Goal: Navigation & Orientation: Find specific page/section

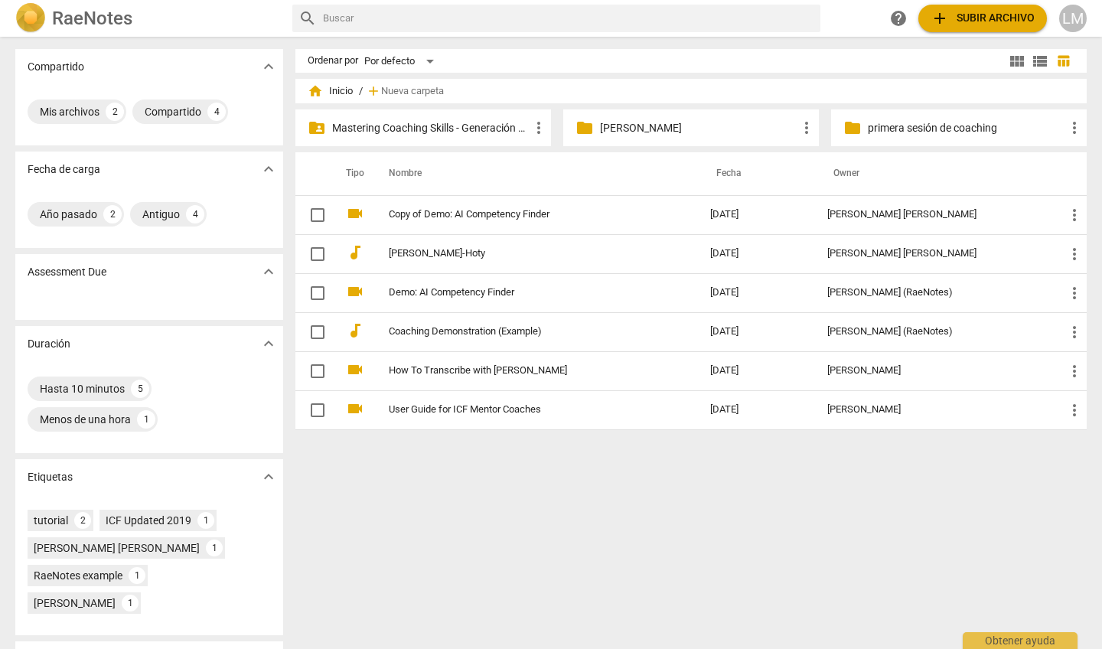
click at [448, 124] on p "Mastering Coaching Skills - Generación 31" at bounding box center [430, 128] width 197 height 16
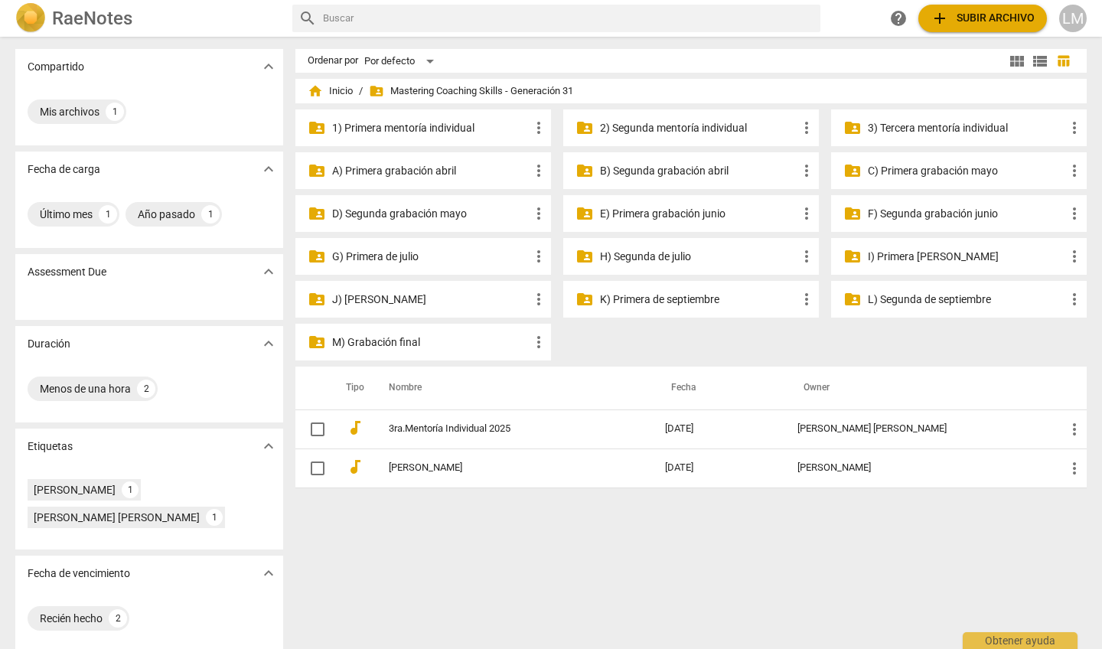
click at [422, 339] on p "M) Grabación final" at bounding box center [430, 342] width 197 height 16
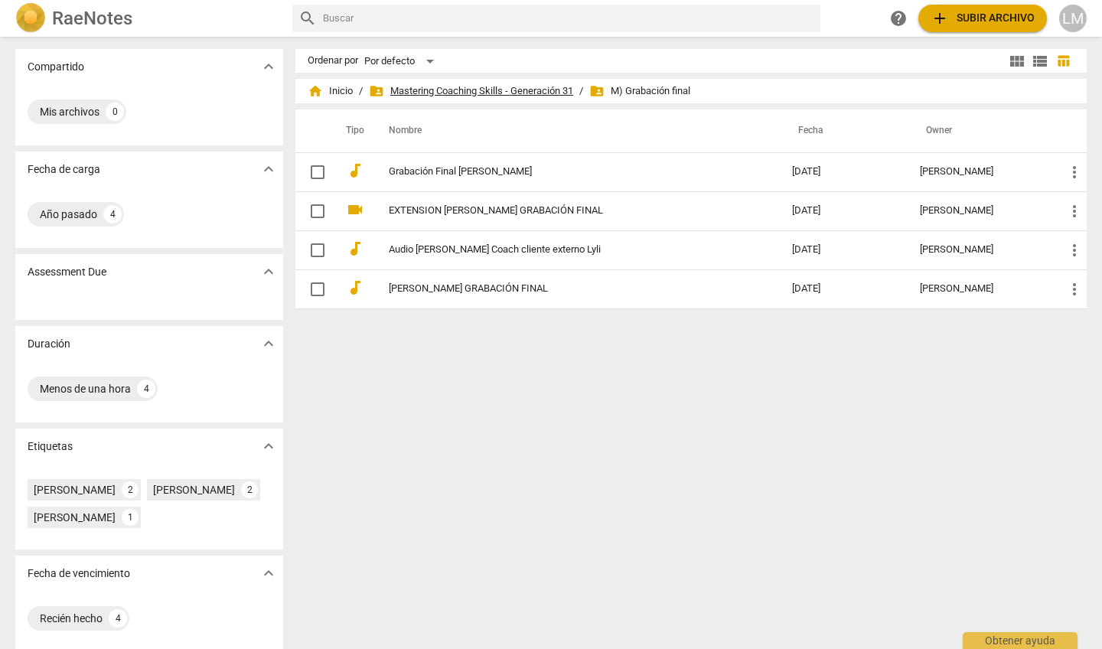
click at [422, 89] on span "folder_shared Mastering Coaching Skills - Generación 31" at bounding box center [471, 90] width 204 height 15
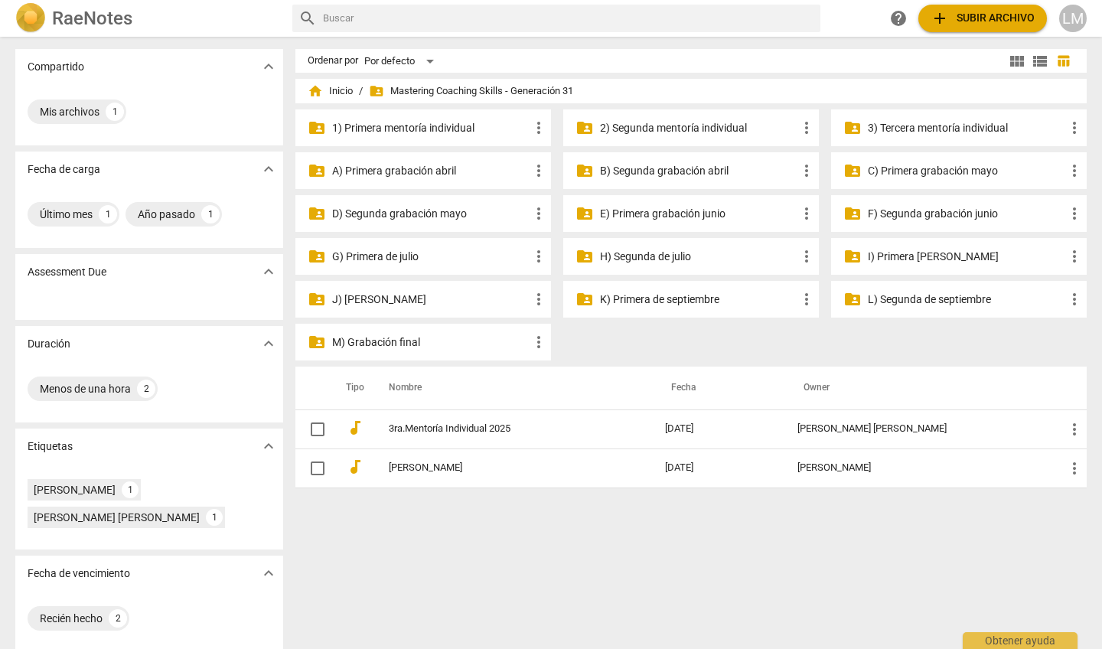
click at [696, 298] on p "K) Primera de septiembre" at bounding box center [698, 300] width 197 height 16
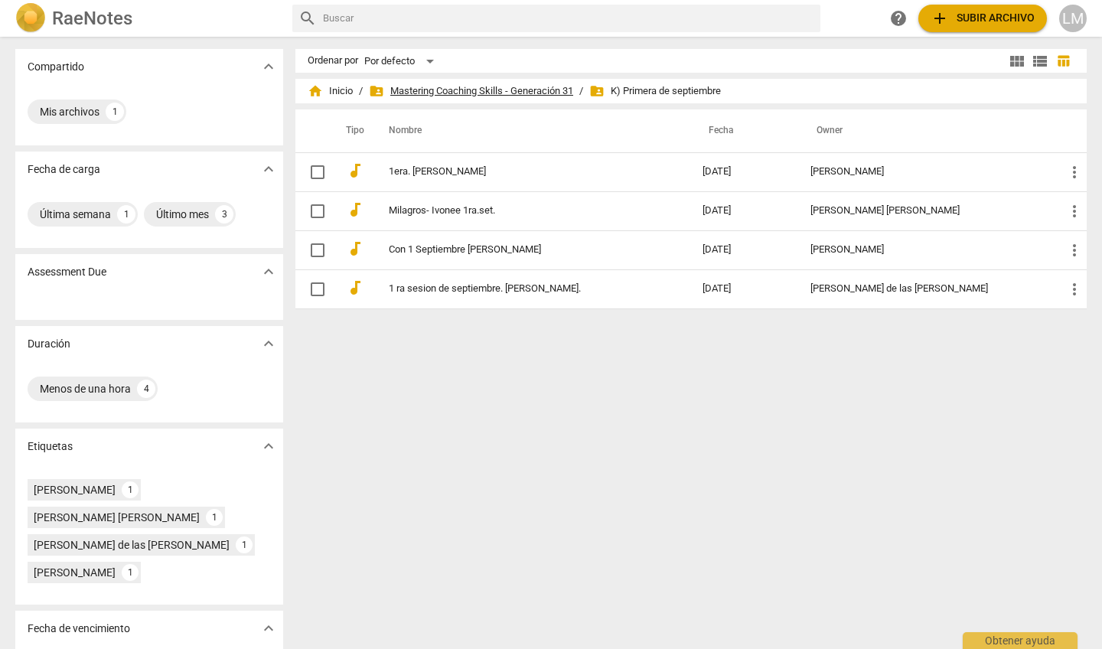
click at [558, 86] on span "folder_shared Mastering Coaching Skills - Generación 31" at bounding box center [471, 90] width 204 height 15
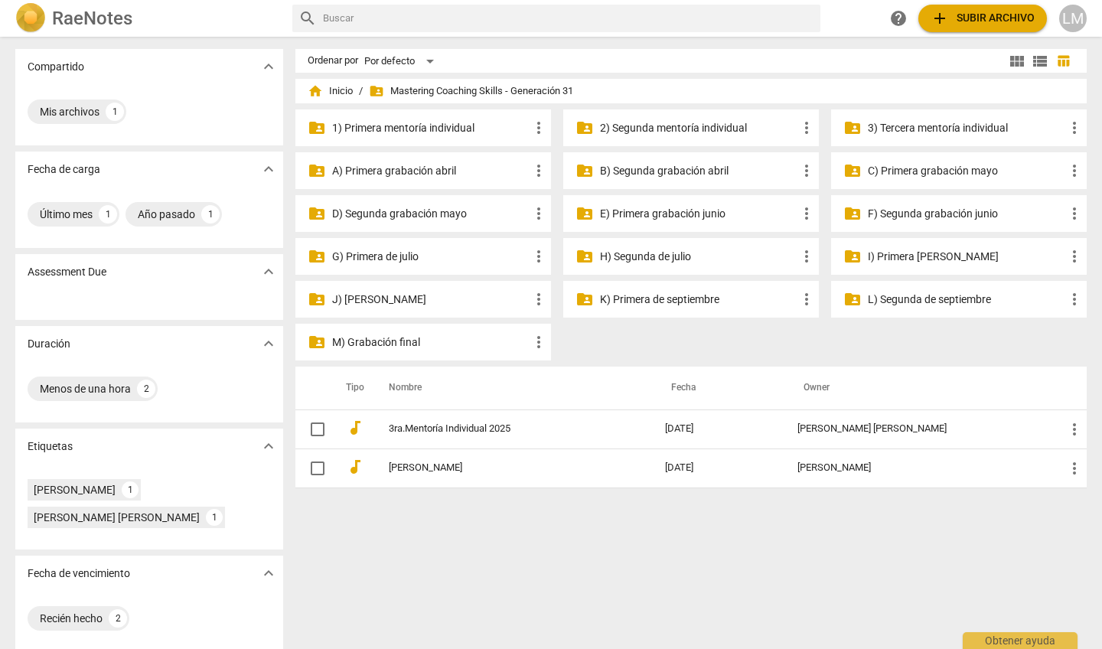
click at [907, 298] on p "L) Segunda de septiembre" at bounding box center [966, 300] width 197 height 16
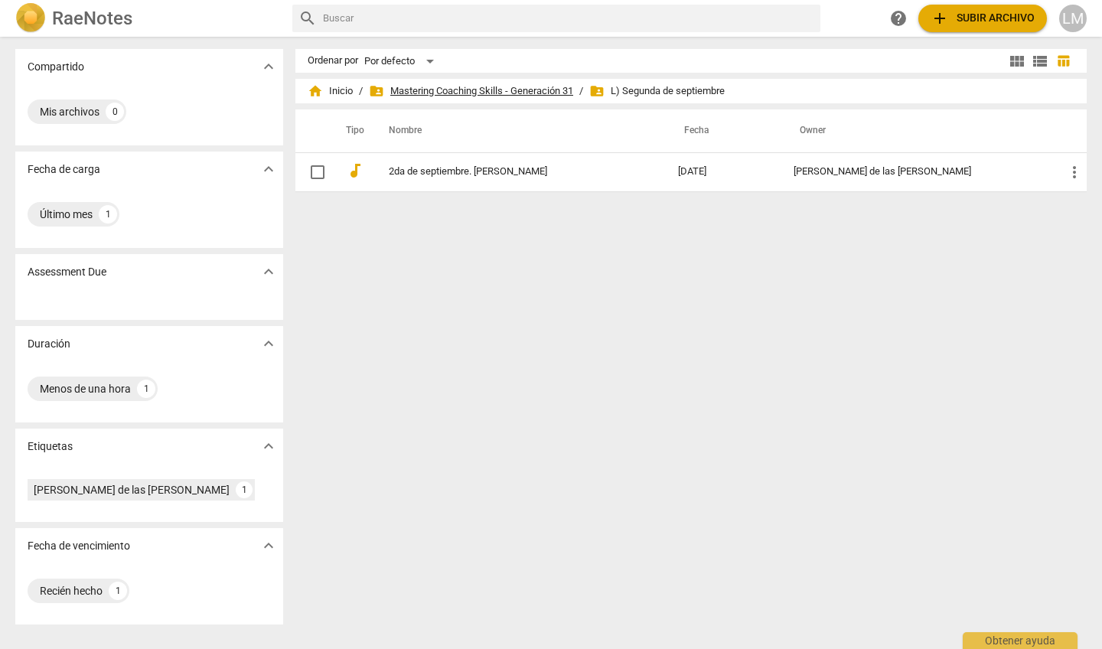
click at [450, 95] on span "folder_shared Mastering Coaching Skills - Generación 31" at bounding box center [471, 90] width 204 height 15
